Goal: Task Accomplishment & Management: Manage account settings

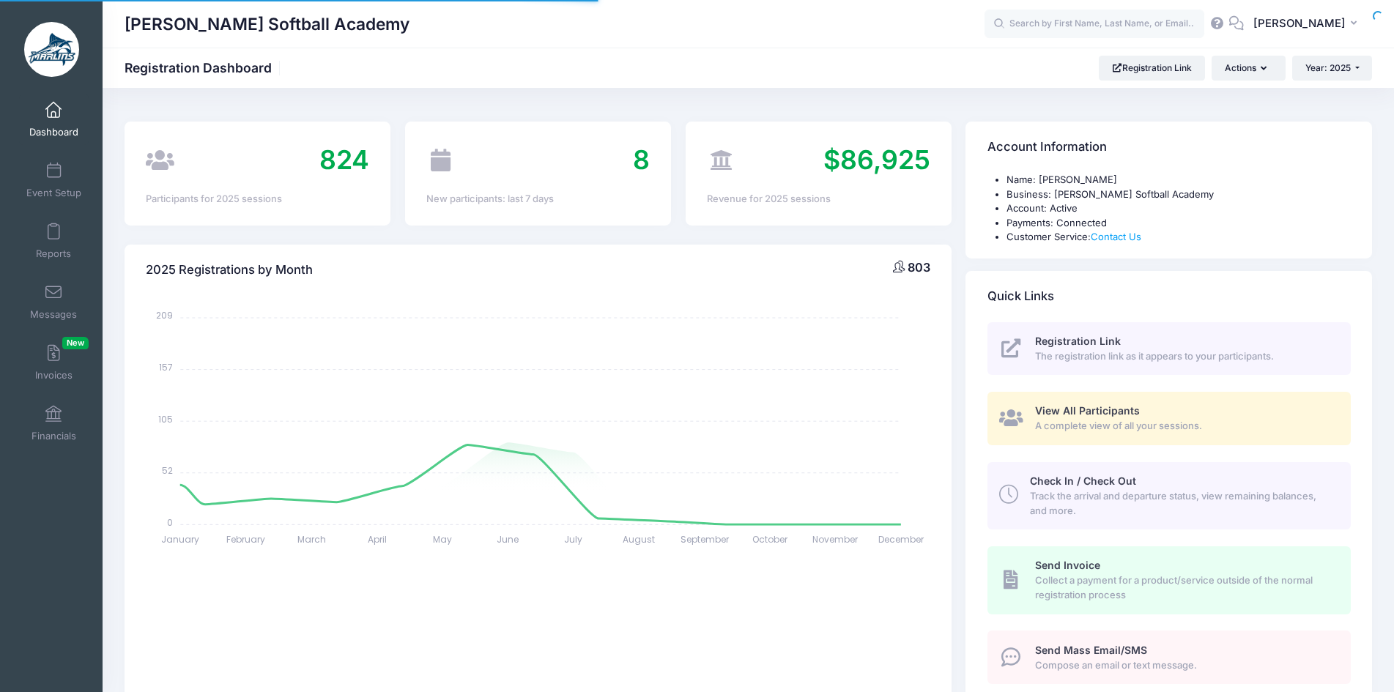
select select
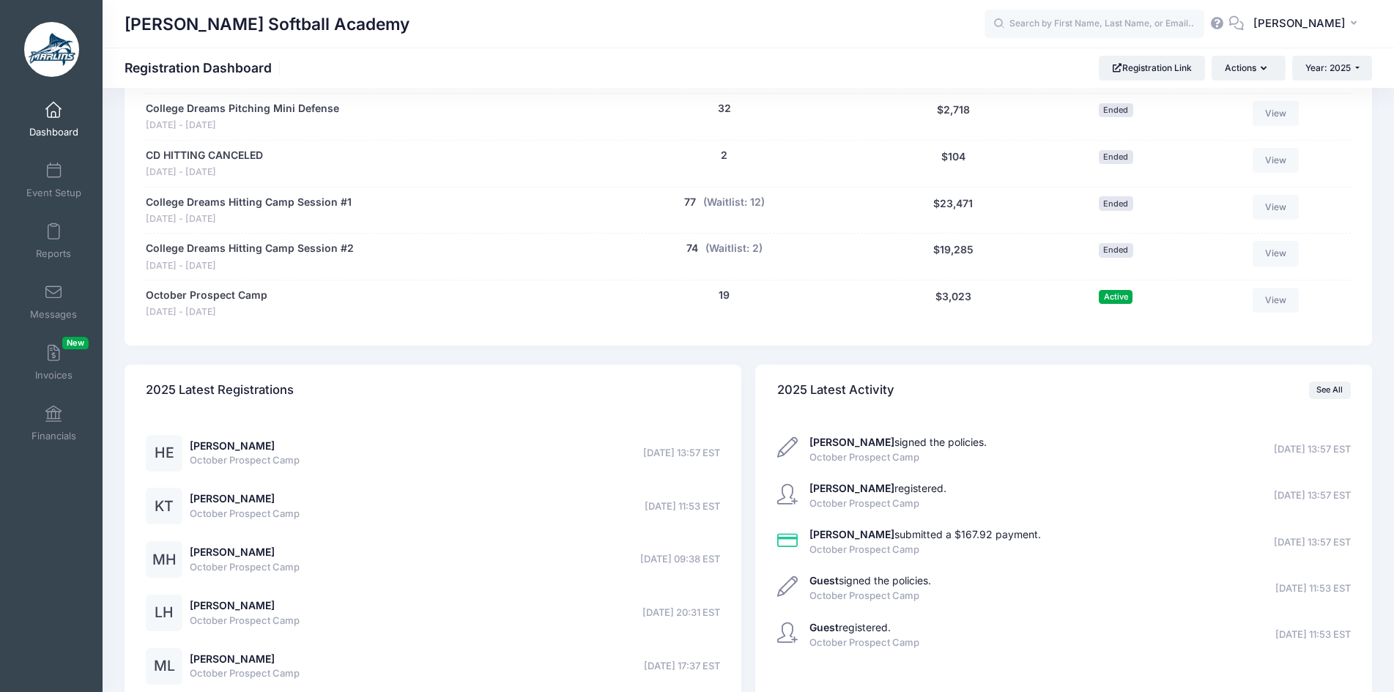
scroll to position [1831, 0]
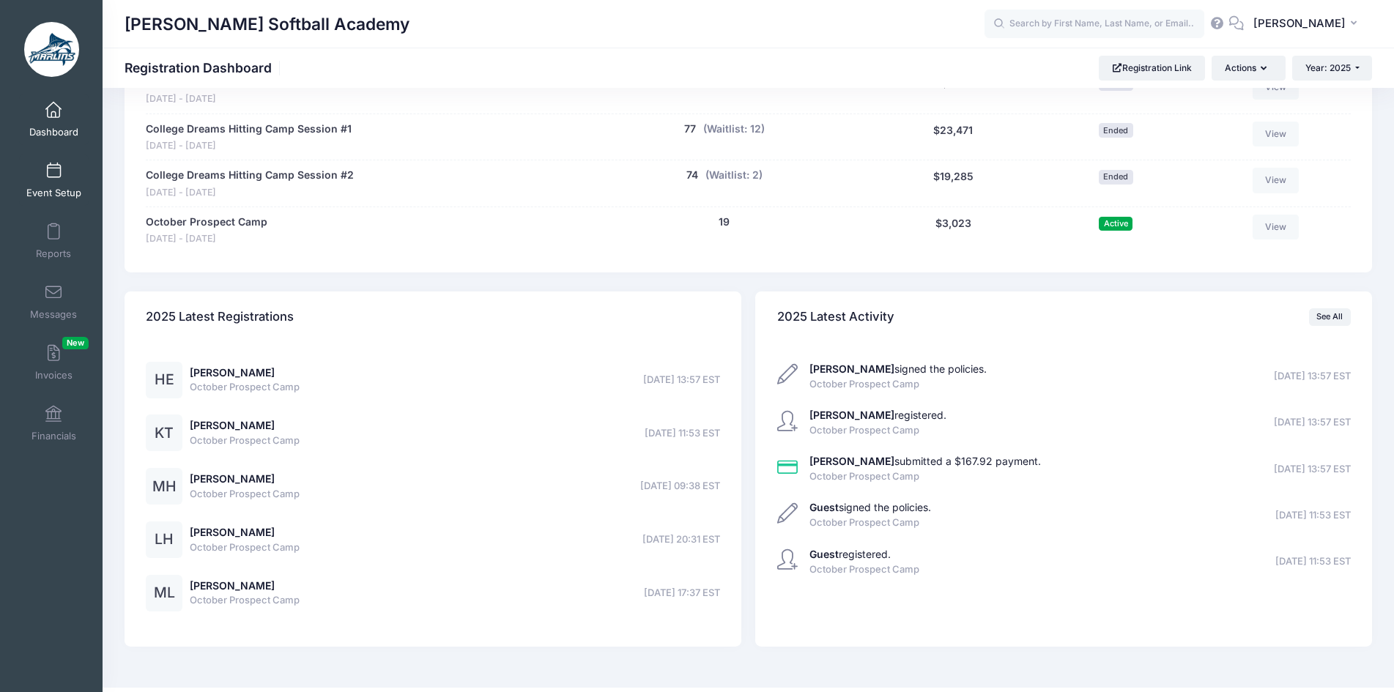
click at [57, 187] on span "Event Setup" at bounding box center [53, 193] width 55 height 12
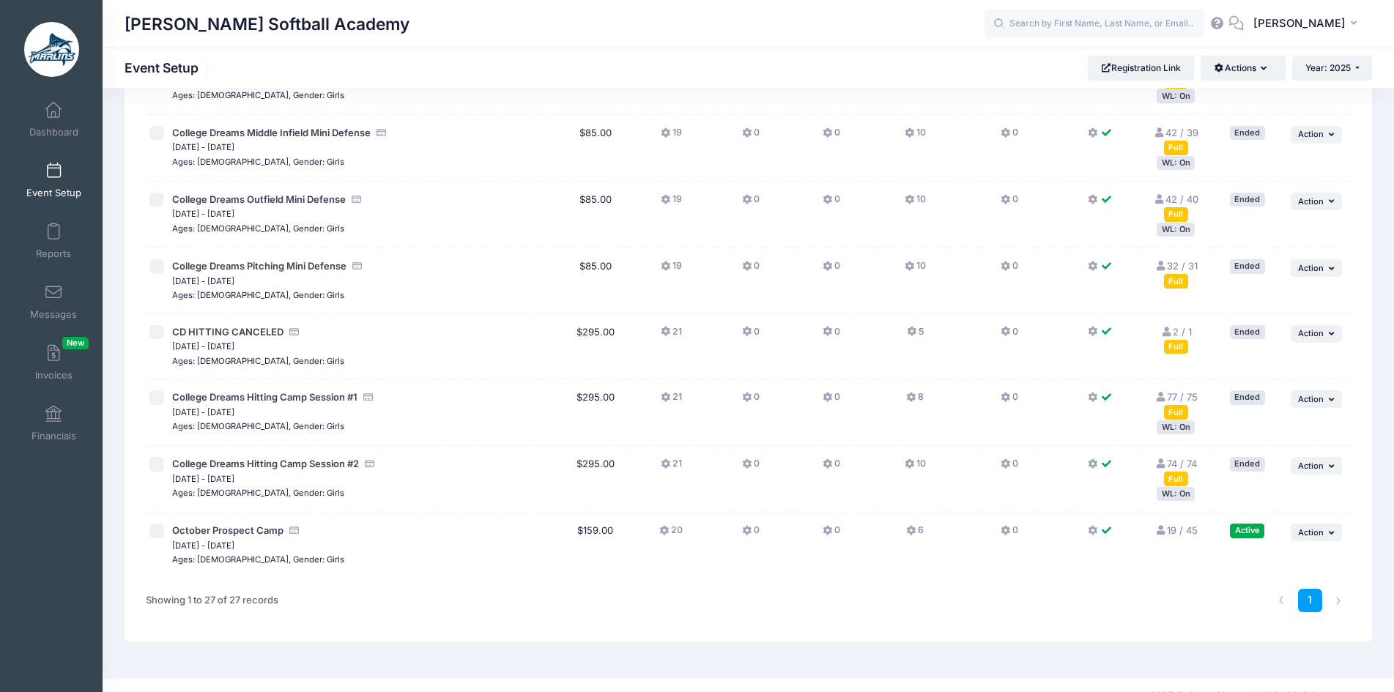
scroll to position [1411, 0]
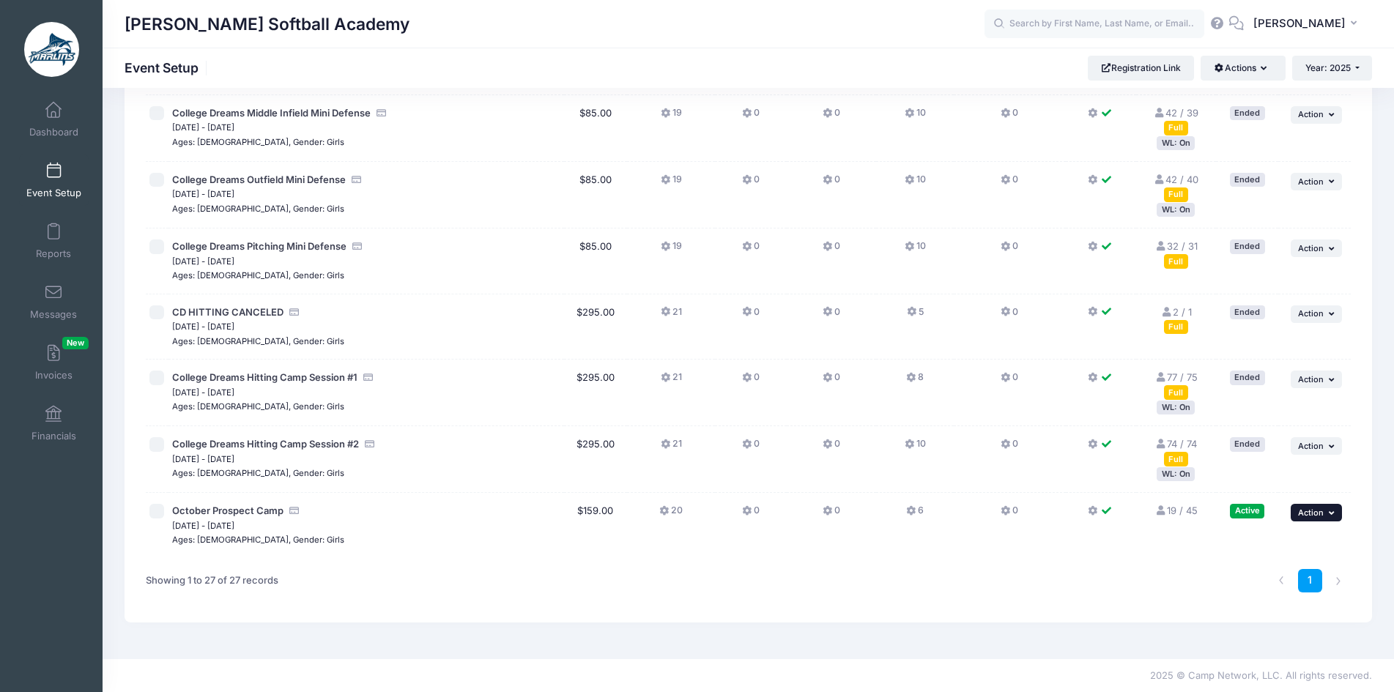
click at [1296, 512] on button "... Action" at bounding box center [1315, 513] width 51 height 18
click at [1278, 570] on link "Edit Session" at bounding box center [1268, 573] width 133 height 28
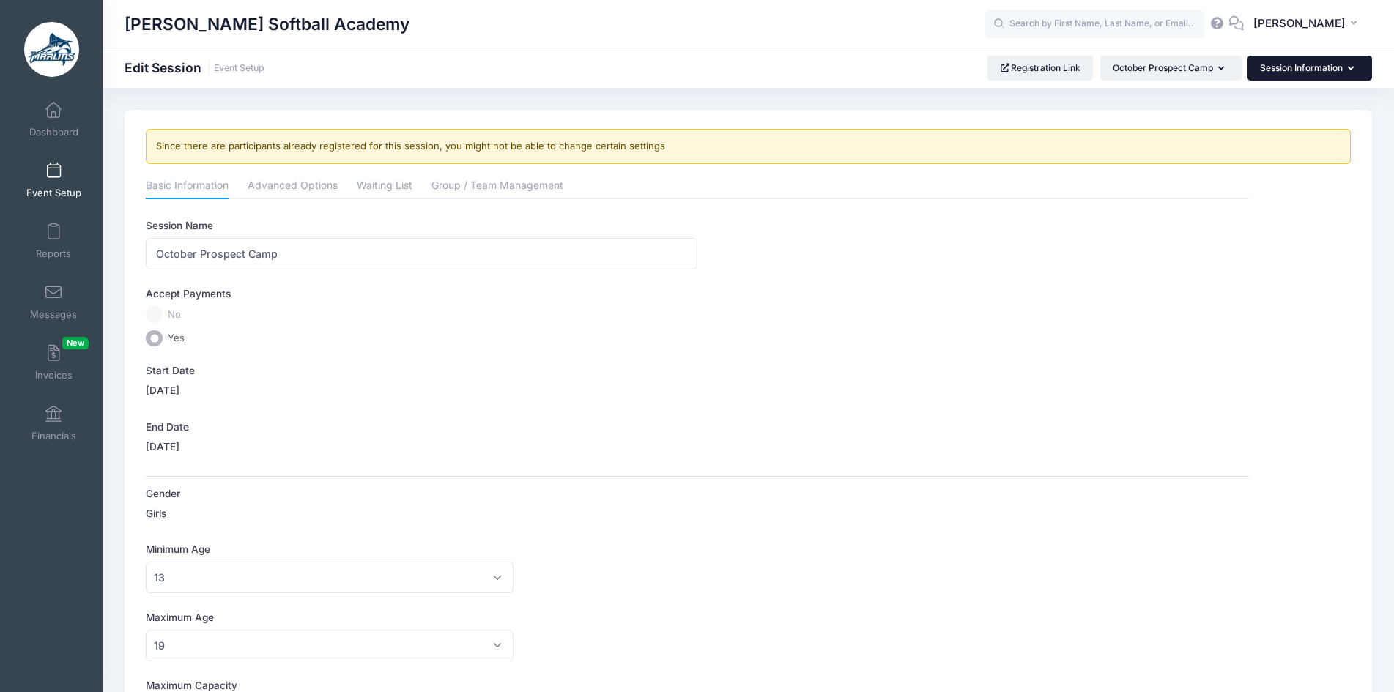
click at [1287, 65] on button "Session Information" at bounding box center [1309, 68] width 124 height 25
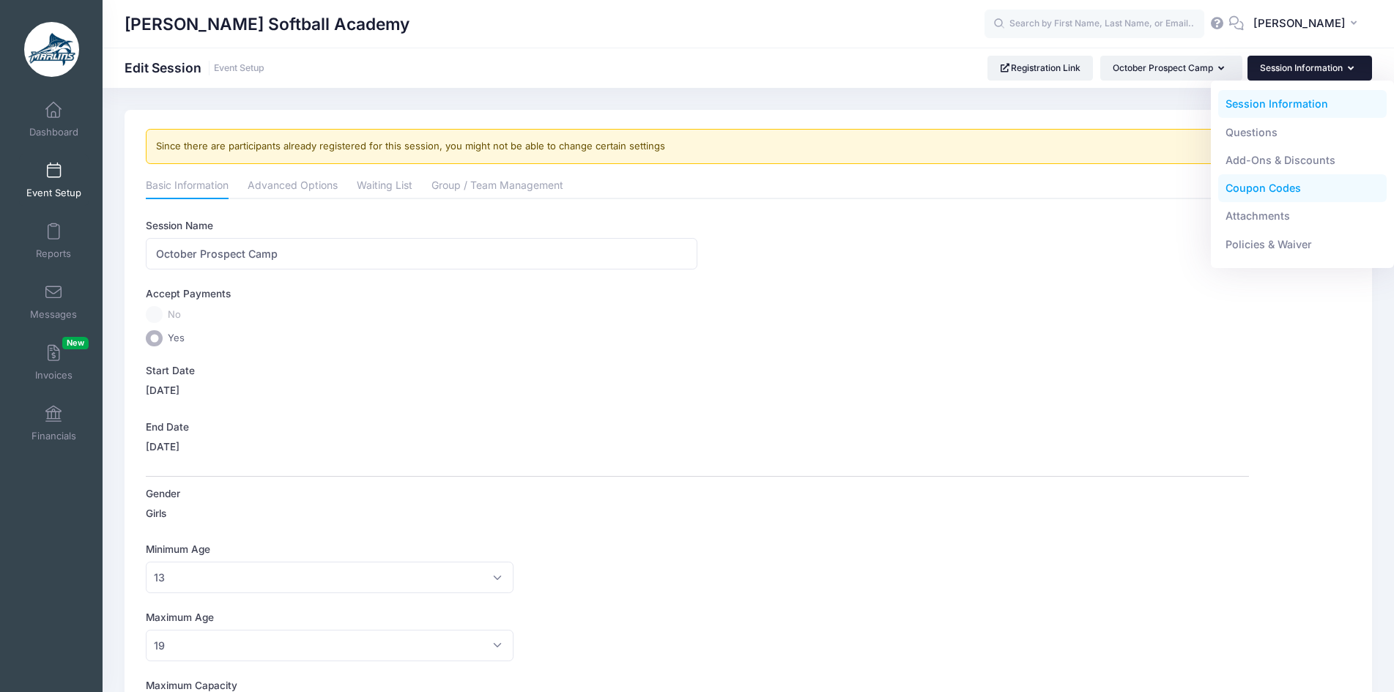
click at [1293, 180] on link "Coupon Codes" at bounding box center [1302, 188] width 169 height 28
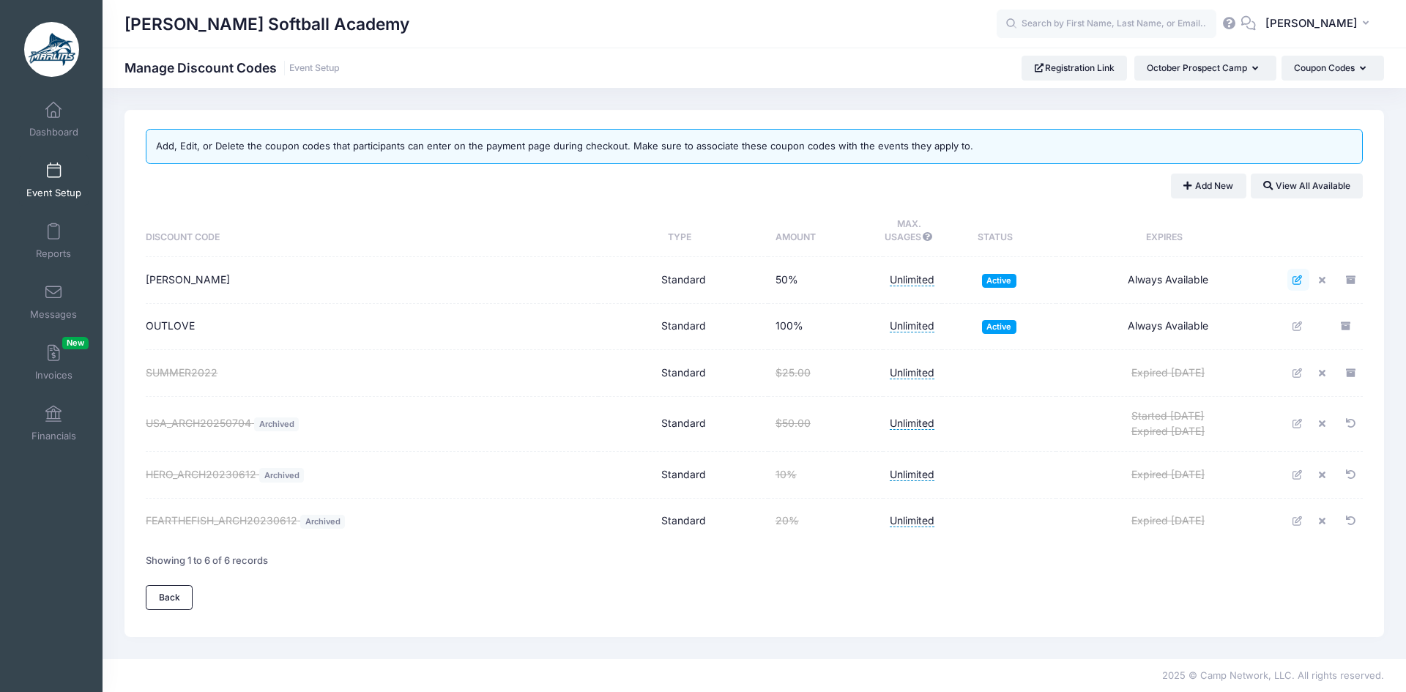
click at [1303, 283] on icon at bounding box center [1299, 280] width 12 height 10
